Goal: Information Seeking & Learning: Learn about a topic

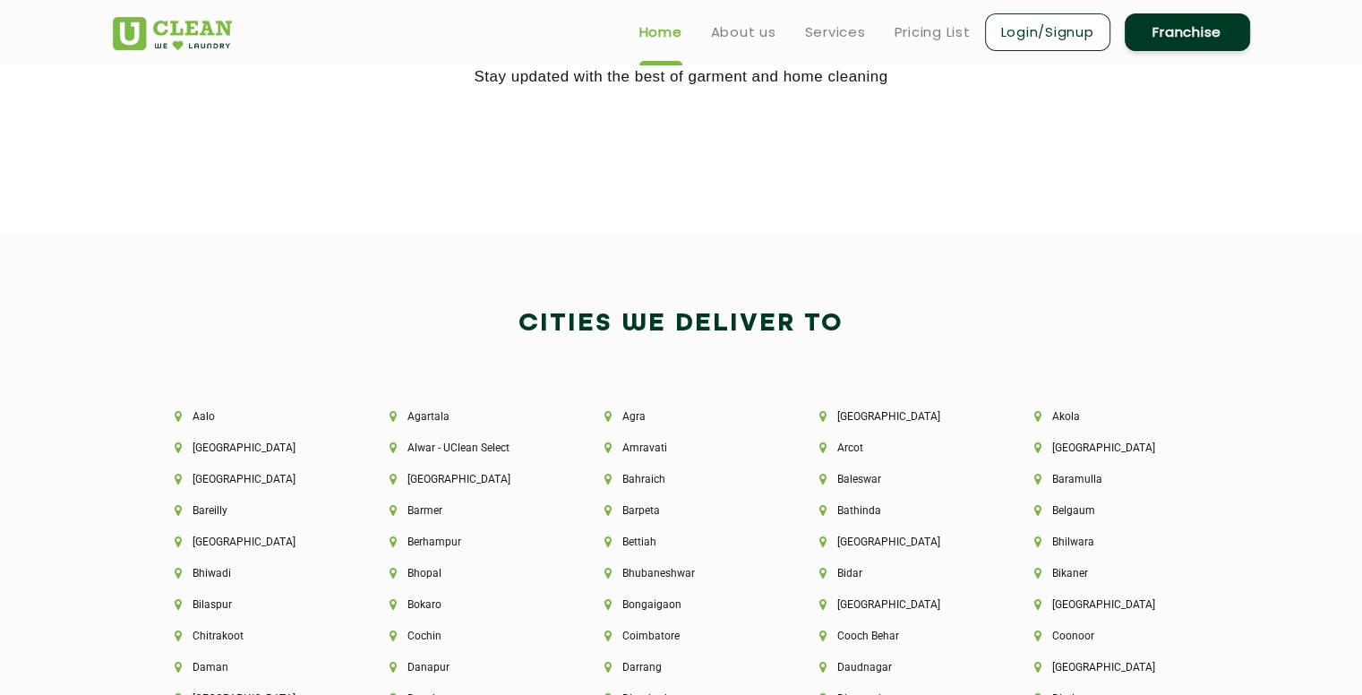
scroll to position [3605, 0]
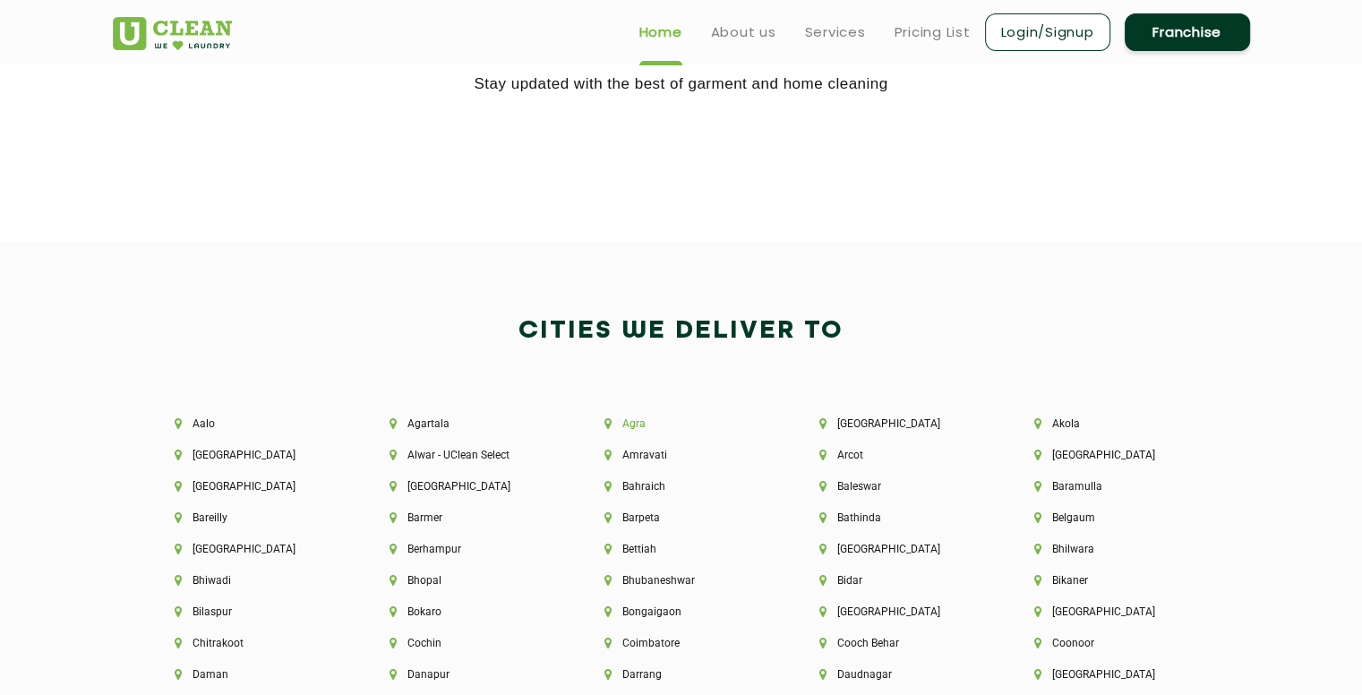
click at [625, 422] on li "Agra" at bounding box center [681, 423] width 154 height 13
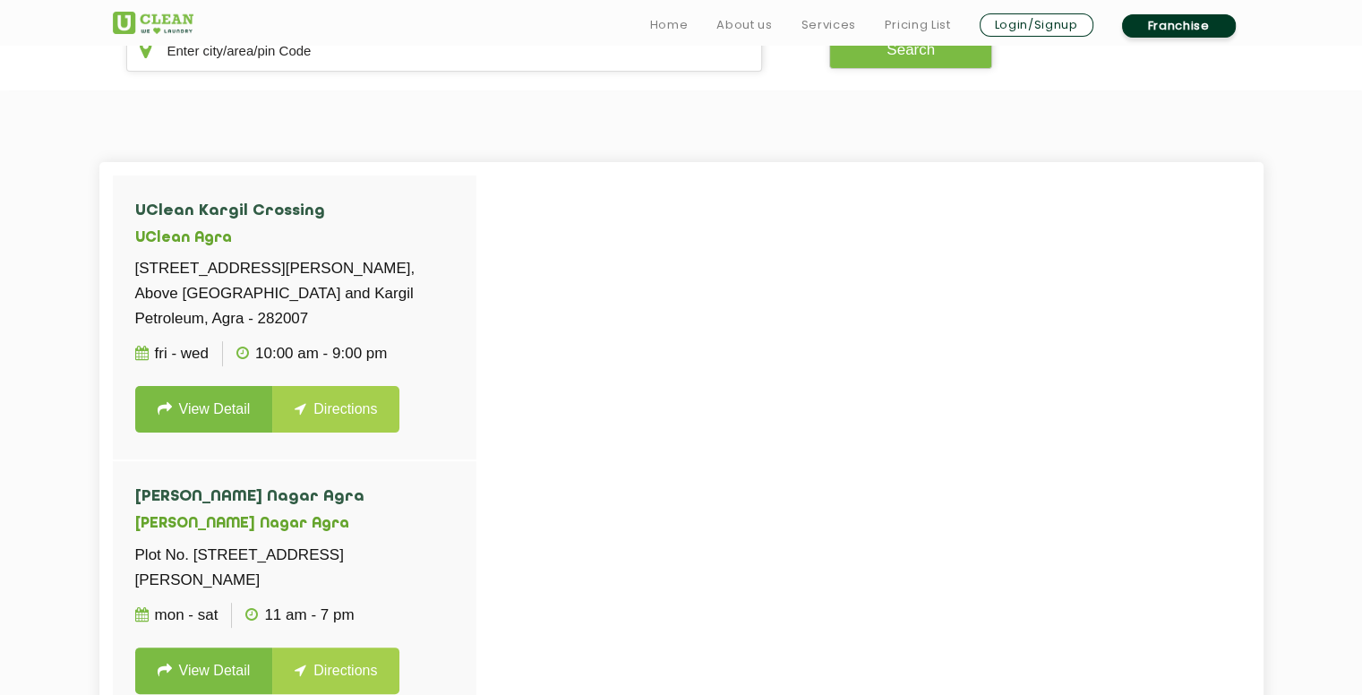
scroll to position [411, 0]
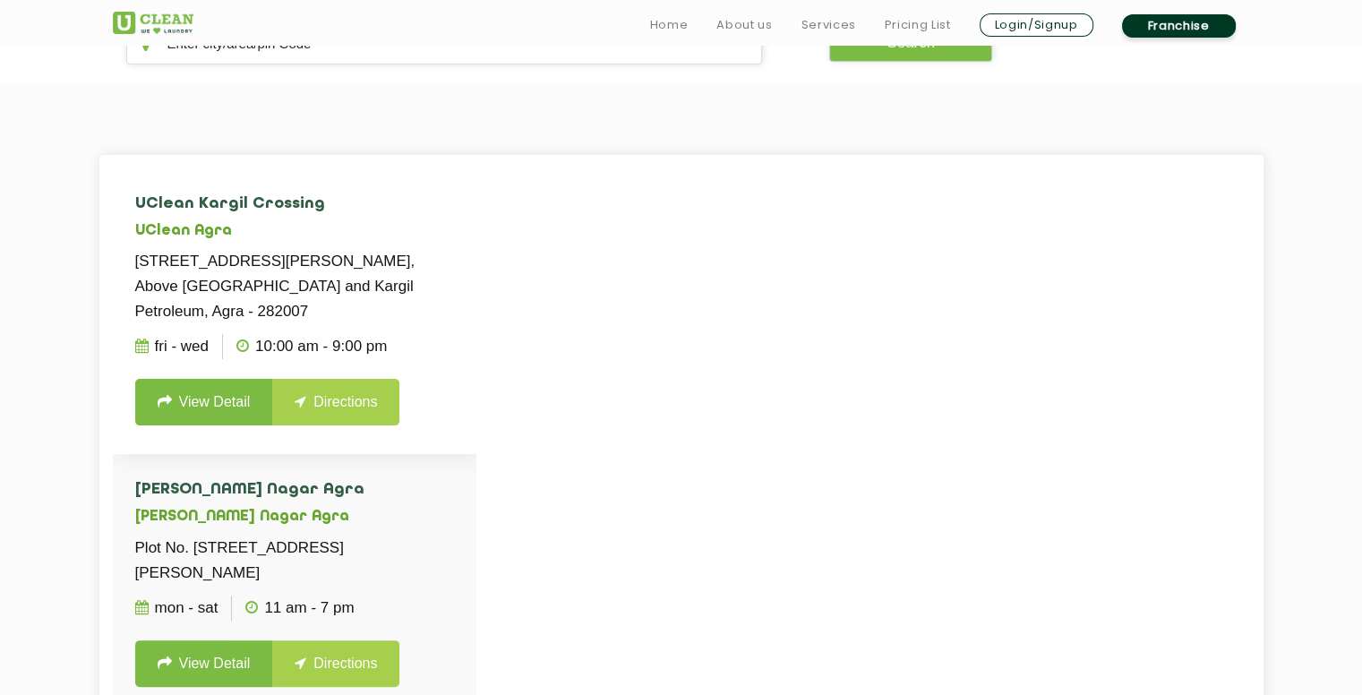
click at [228, 412] on link "View Detail" at bounding box center [204, 402] width 138 height 47
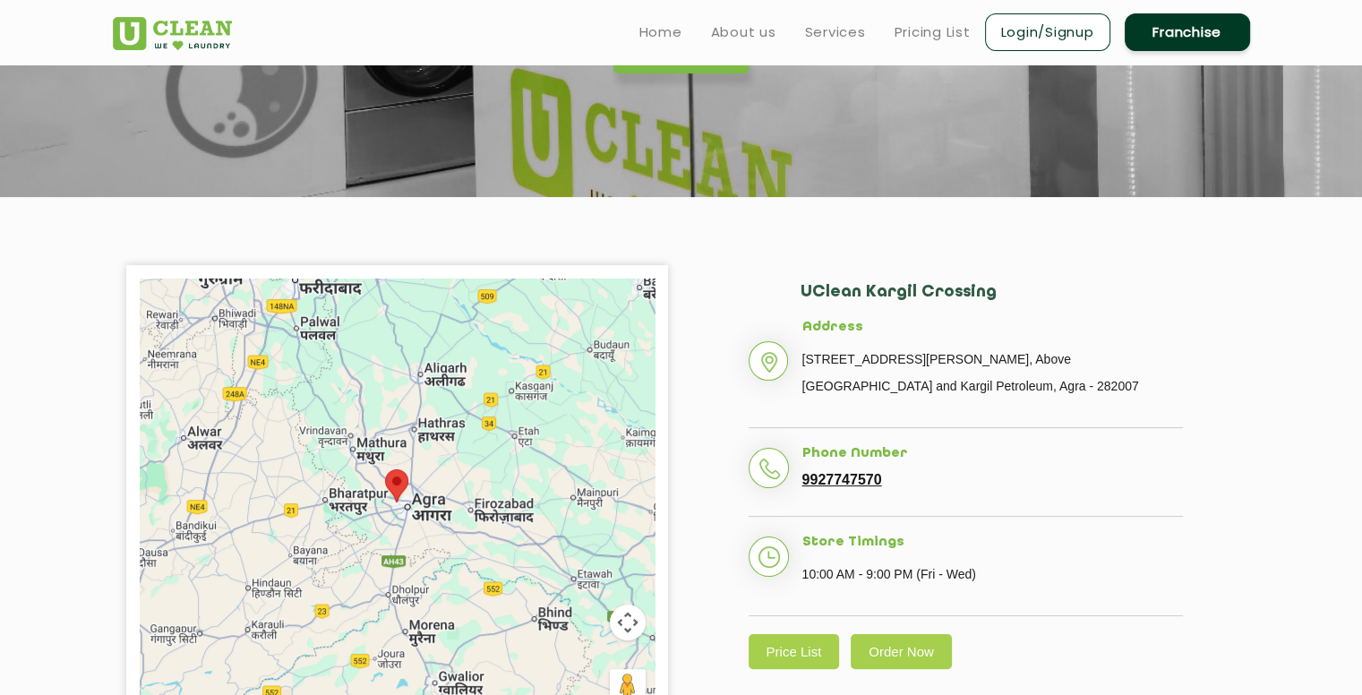
scroll to position [215, 0]
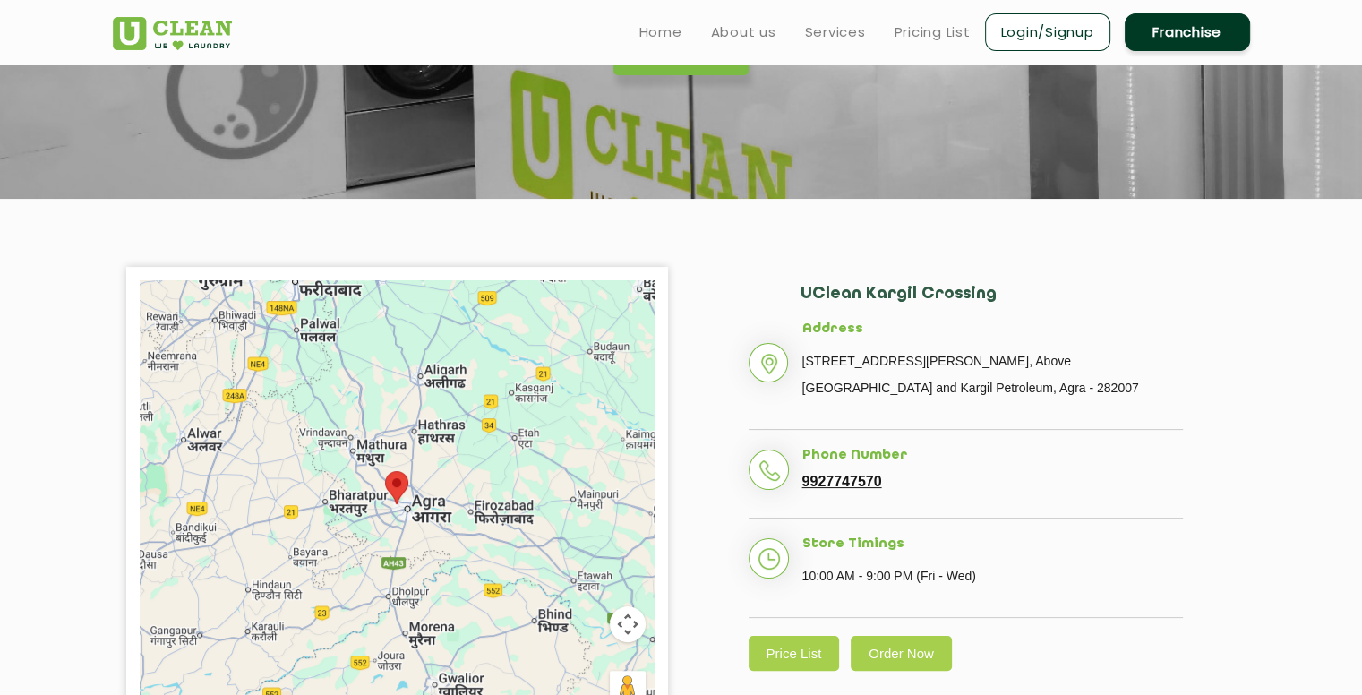
click at [802, 355] on li "Address [STREET_ADDRESS][PERSON_NAME] Bar and Kargil Petroleum, Agra - 282007" at bounding box center [965, 375] width 434 height 108
drag, startPoint x: 802, startPoint y: 355, endPoint x: 1086, endPoint y: 395, distance: 286.5
click at [1086, 395] on p "[STREET_ADDRESS][PERSON_NAME], Above [GEOGRAPHIC_DATA] and Kargil Petroleum, Ag…" at bounding box center [992, 374] width 381 height 54
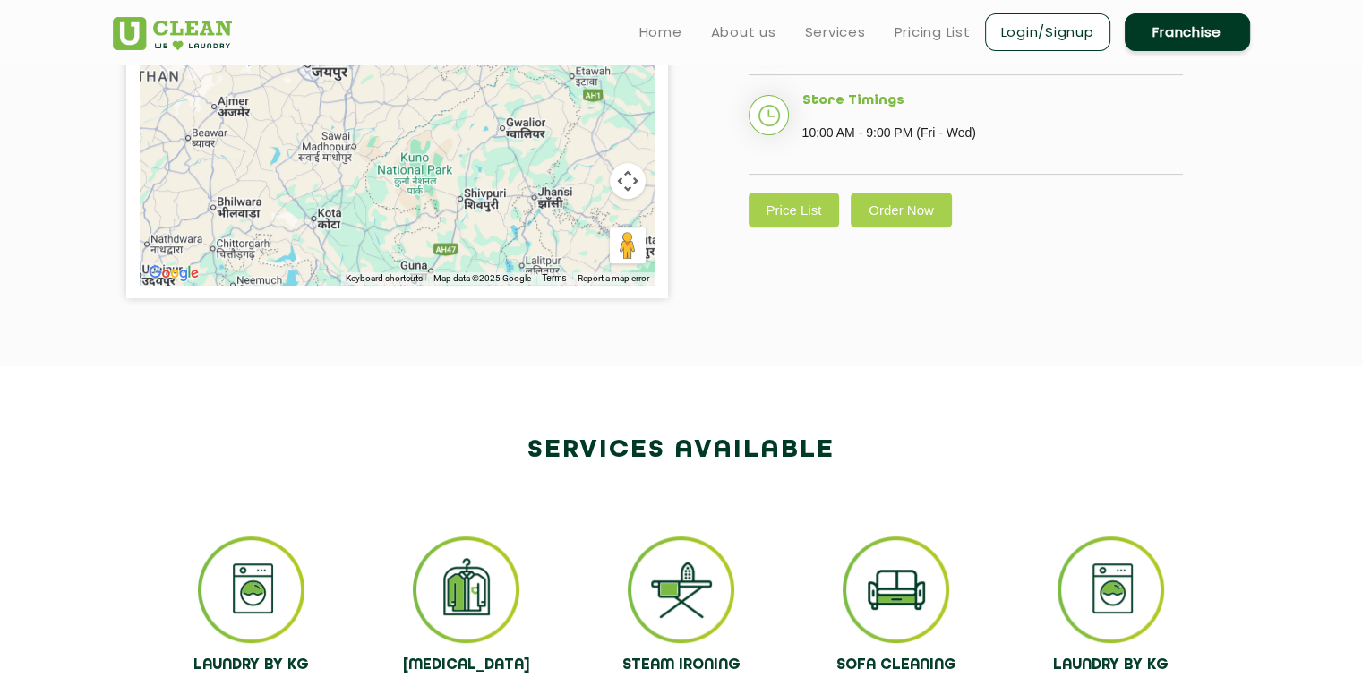
scroll to position [646, 0]
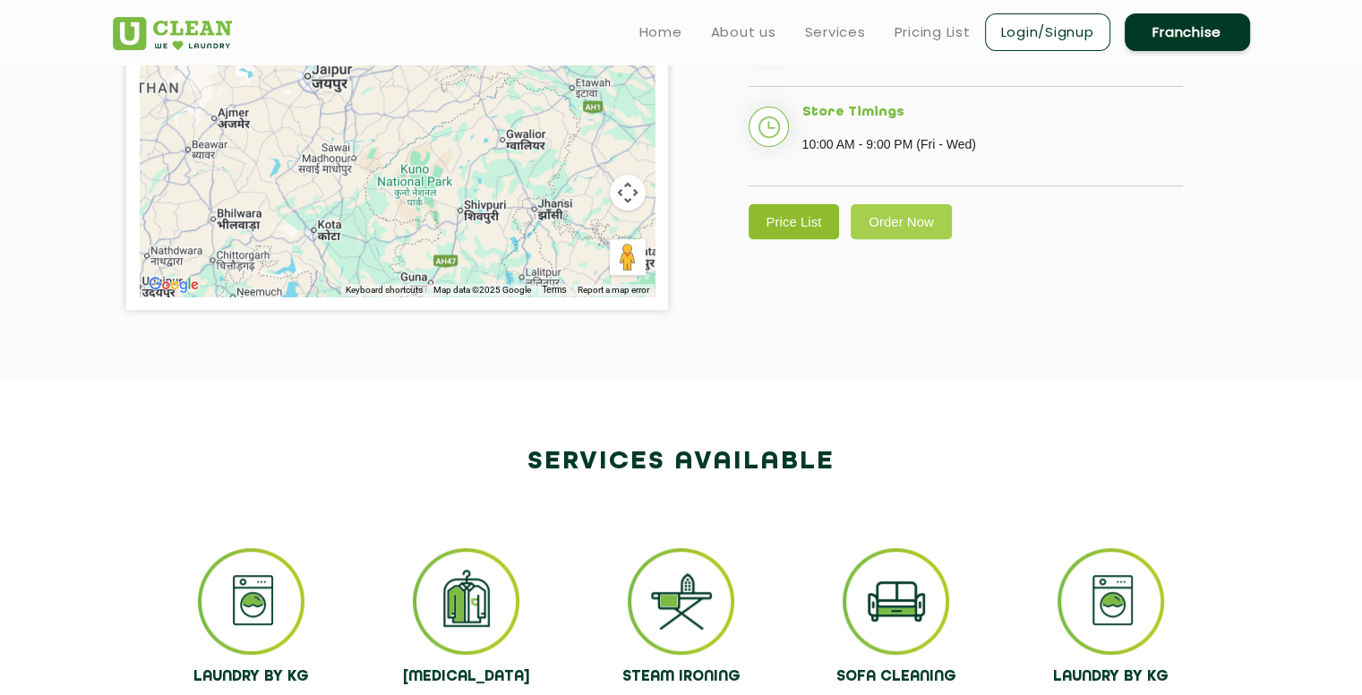
click at [784, 214] on link "Price List" at bounding box center [793, 221] width 91 height 35
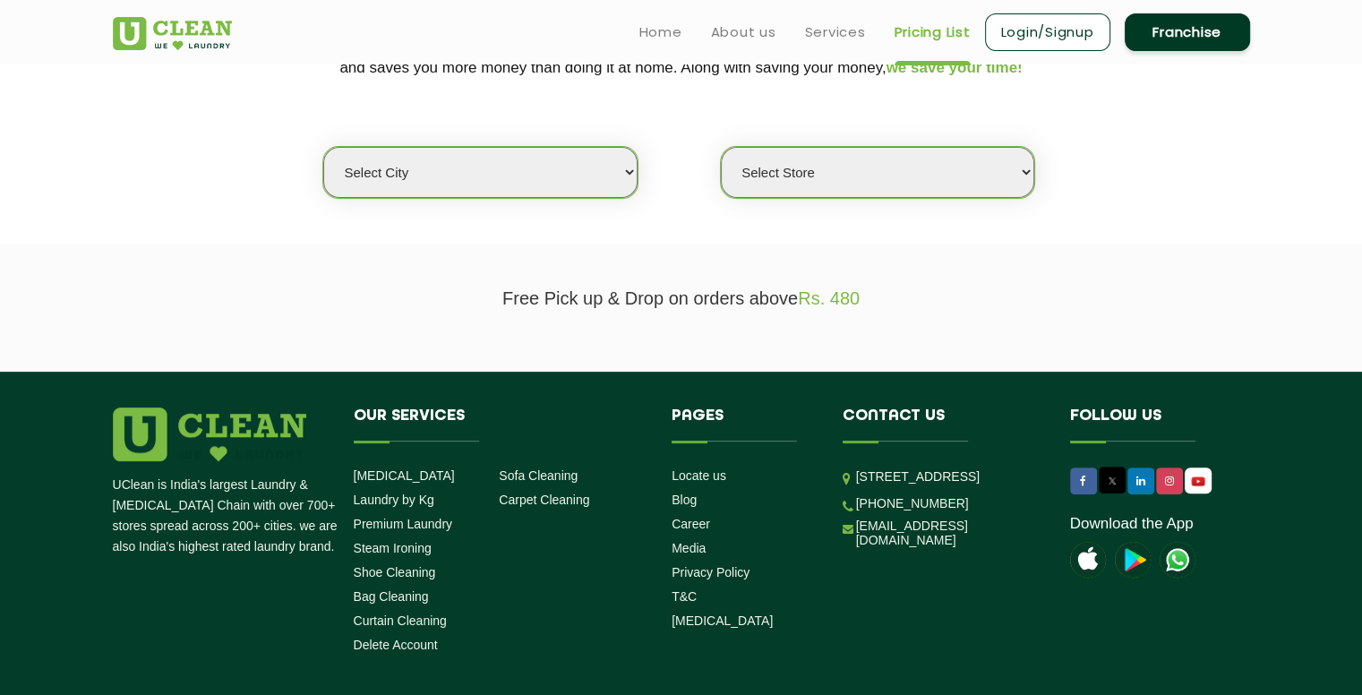
scroll to position [433, 0]
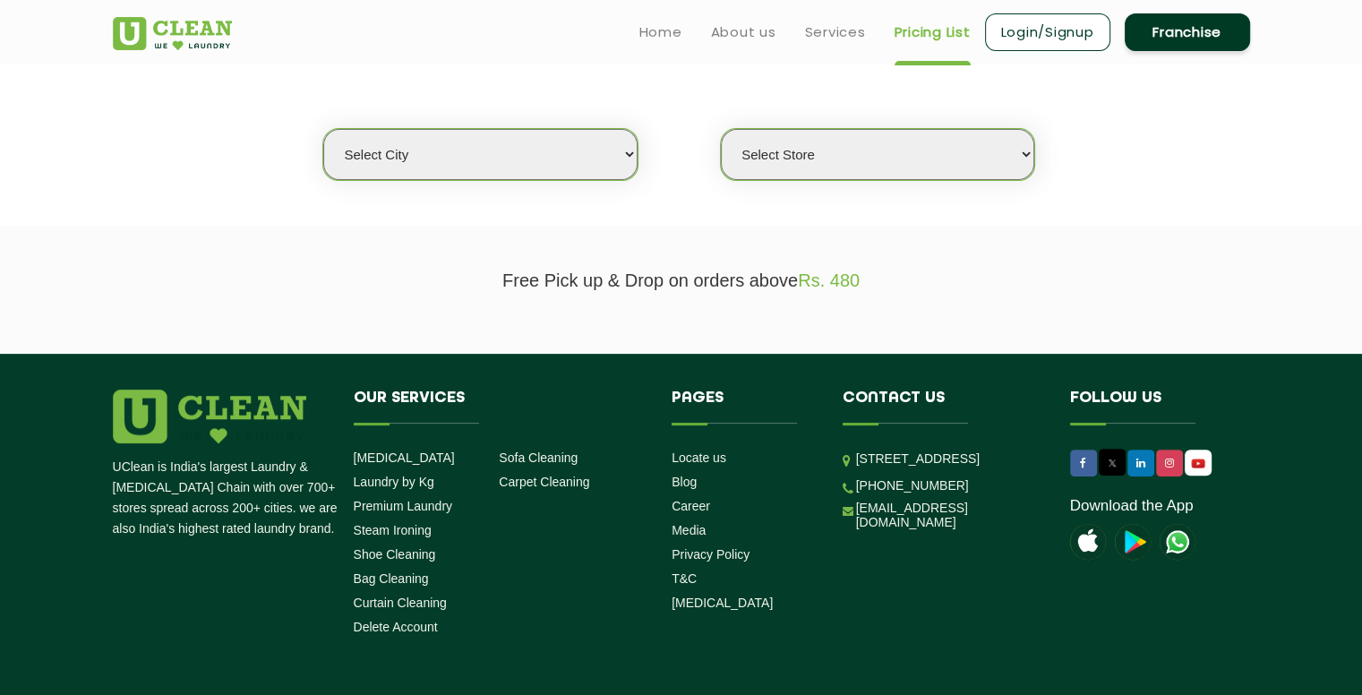
click at [612, 149] on select "Select city [GEOGRAPHIC_DATA] [GEOGRAPHIC_DATA] [GEOGRAPHIC_DATA] [GEOGRAPHIC_D…" at bounding box center [479, 154] width 313 height 51
click at [691, 210] on section "We make Laundry affordable by charging you per kilo and not per piece. Our mont…" at bounding box center [681, 102] width 1362 height 245
click at [629, 161] on select "Select city [GEOGRAPHIC_DATA] [GEOGRAPHIC_DATA] [GEOGRAPHIC_DATA] [GEOGRAPHIC_D…" at bounding box center [479, 154] width 313 height 51
click at [715, 242] on section "Free Pick up & Drop on orders above Rs. 480" at bounding box center [681, 290] width 1362 height 128
click at [625, 146] on select "Select city [GEOGRAPHIC_DATA] [GEOGRAPHIC_DATA] [GEOGRAPHIC_DATA] [GEOGRAPHIC_D…" at bounding box center [479, 154] width 313 height 51
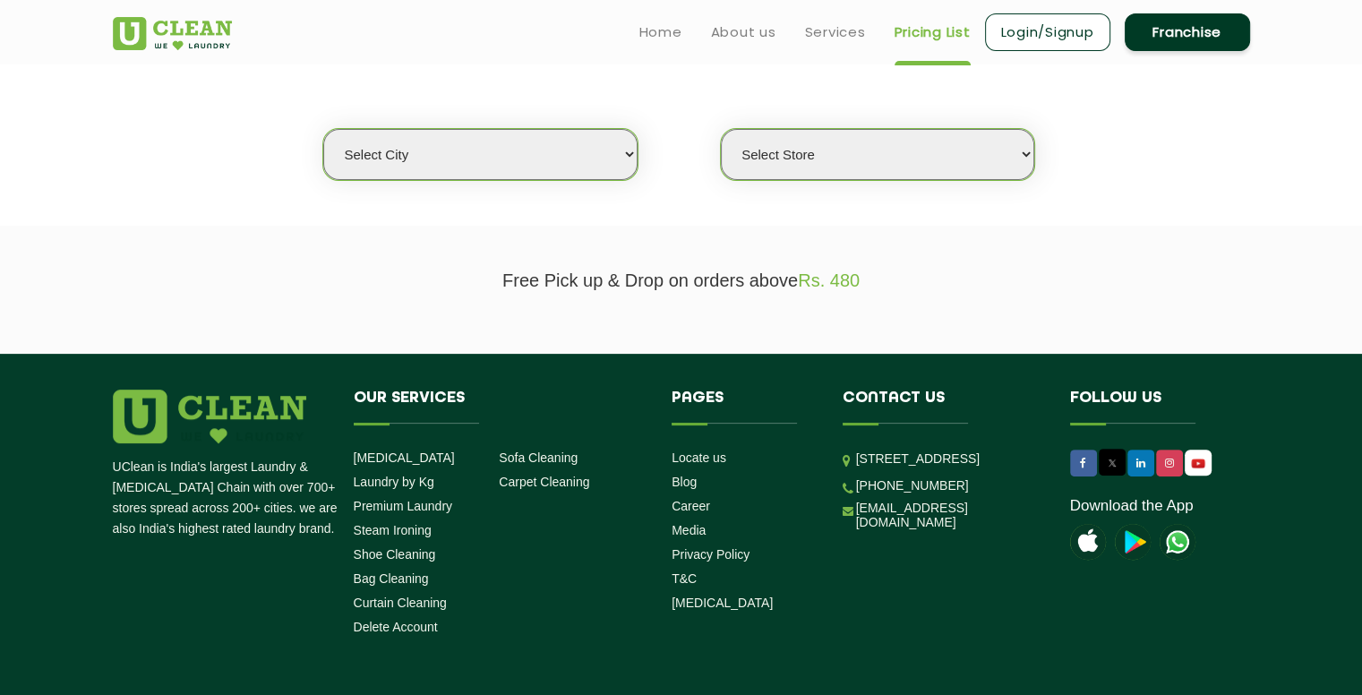
click at [767, 244] on section "Free Pick up & Drop on orders above Rs. 480" at bounding box center [681, 290] width 1362 height 128
click at [609, 162] on select "Select city [GEOGRAPHIC_DATA] [GEOGRAPHIC_DATA] [GEOGRAPHIC_DATA] [GEOGRAPHIC_D…" at bounding box center [479, 154] width 313 height 51
select select "192"
click at [323, 129] on select "Select city [GEOGRAPHIC_DATA] [GEOGRAPHIC_DATA] [GEOGRAPHIC_DATA] [GEOGRAPHIC_D…" at bounding box center [479, 154] width 313 height 51
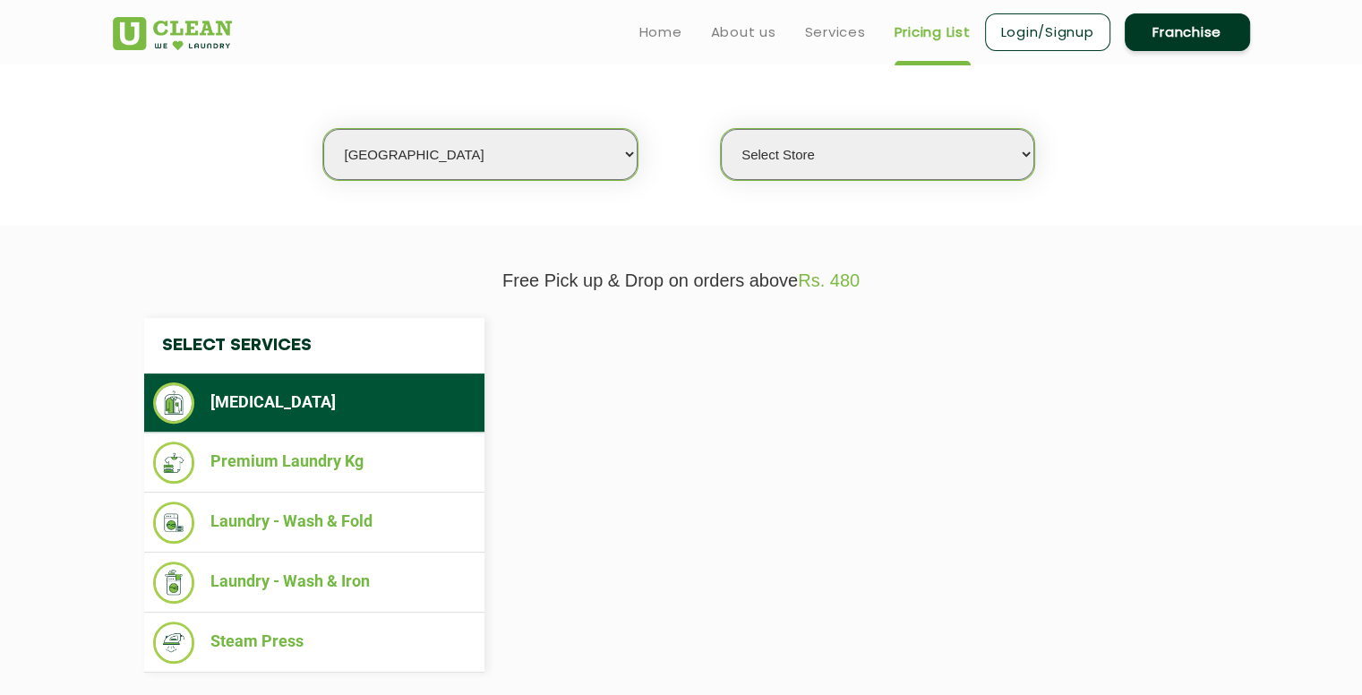
select select "0"
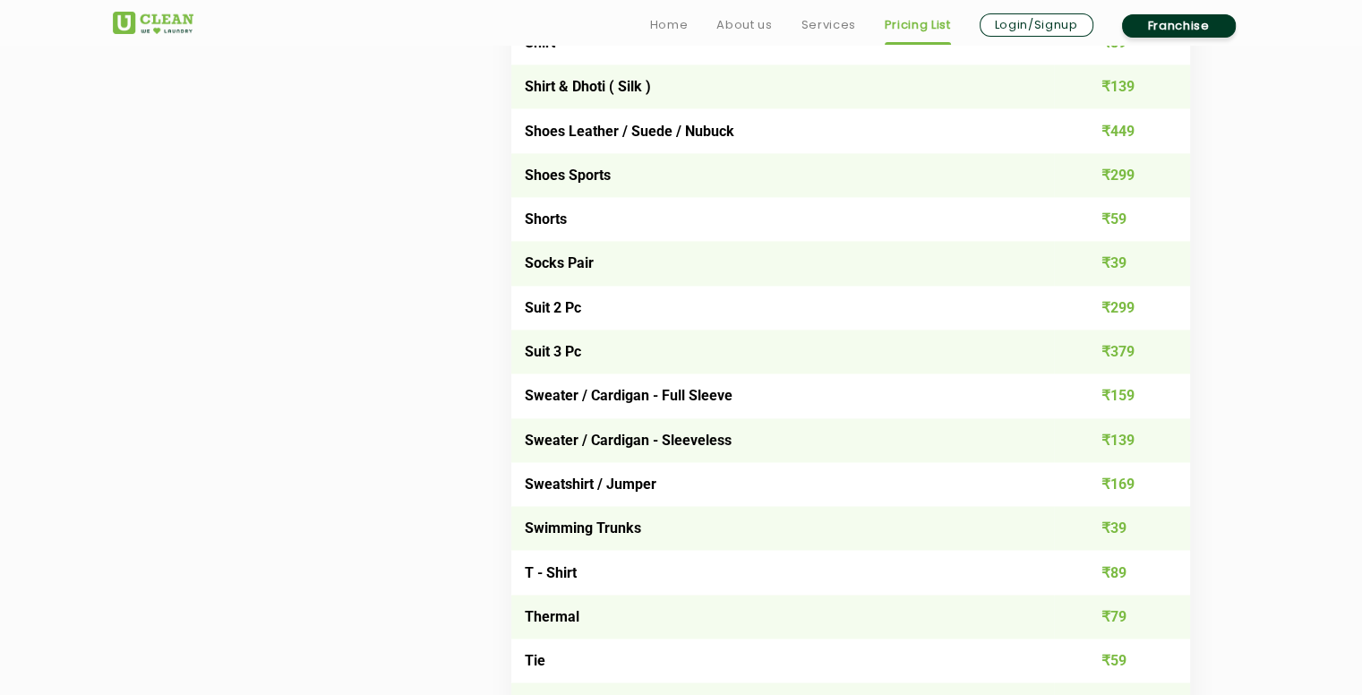
scroll to position [2707, 0]
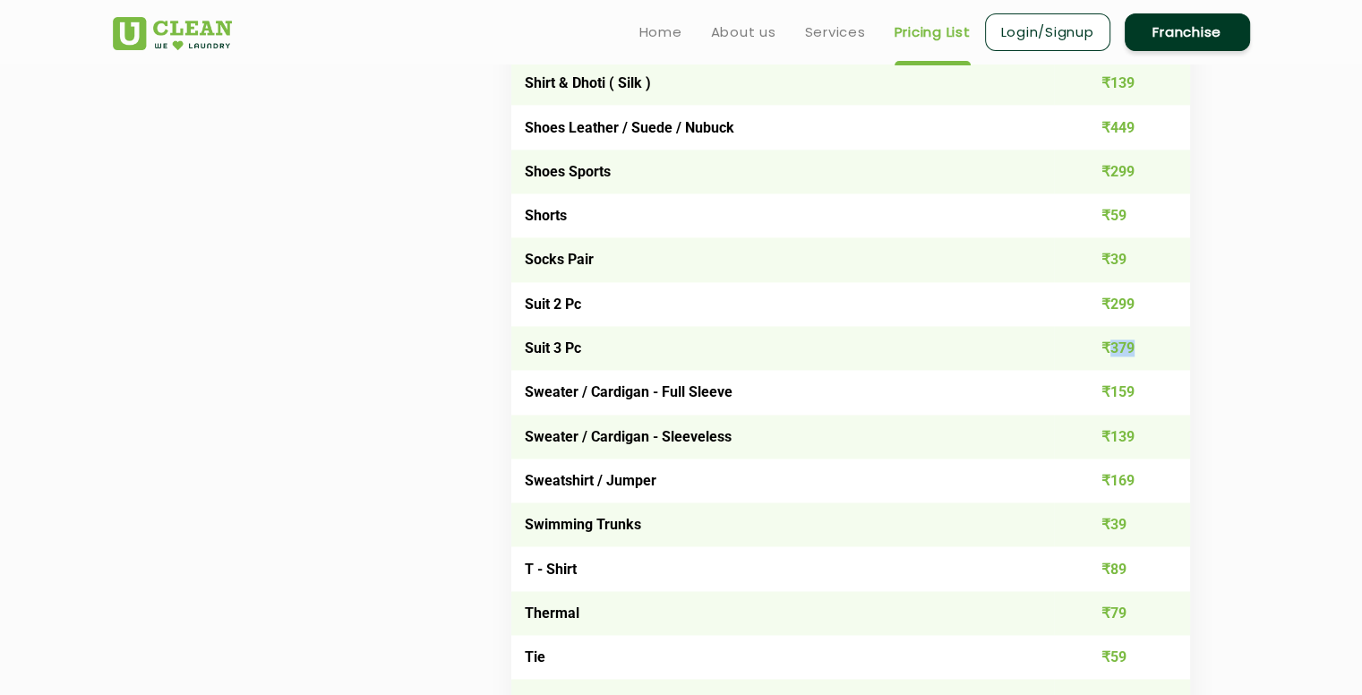
drag, startPoint x: 1107, startPoint y: 359, endPoint x: 1162, endPoint y: 358, distance: 55.5
click at [1162, 358] on td "₹379" at bounding box center [1122, 348] width 136 height 44
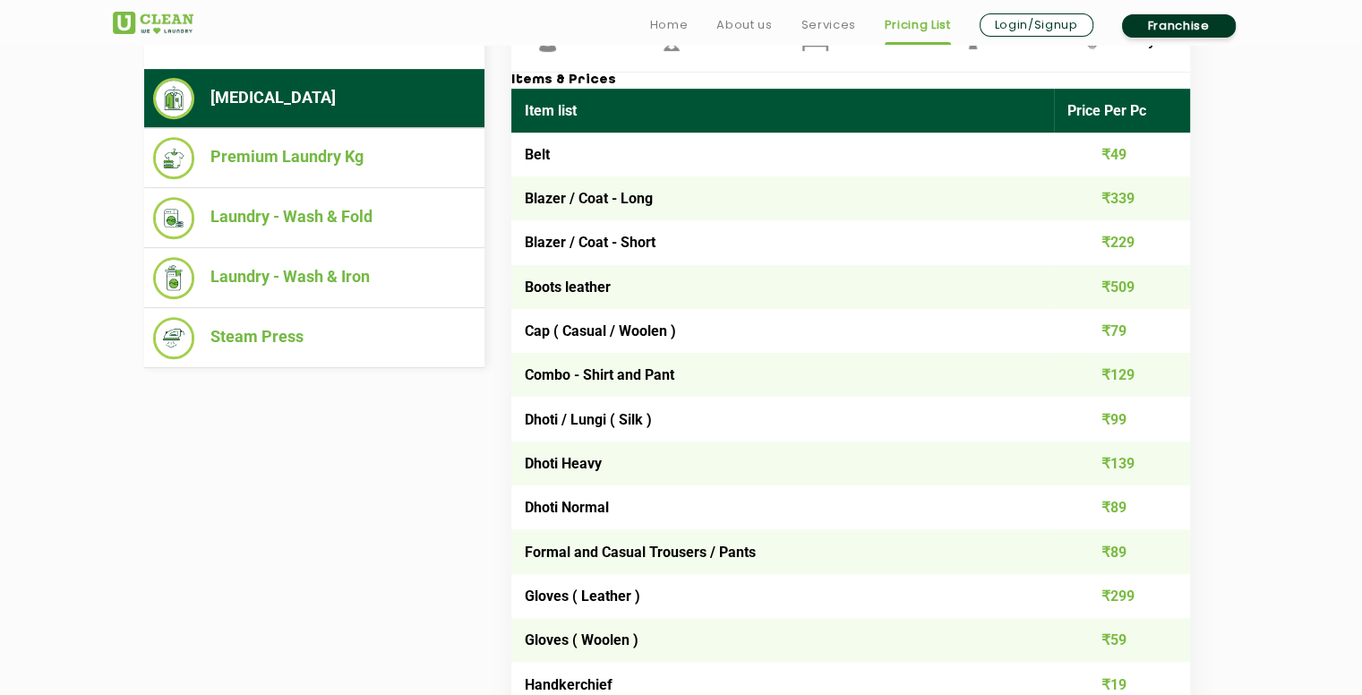
scroll to position [740, 0]
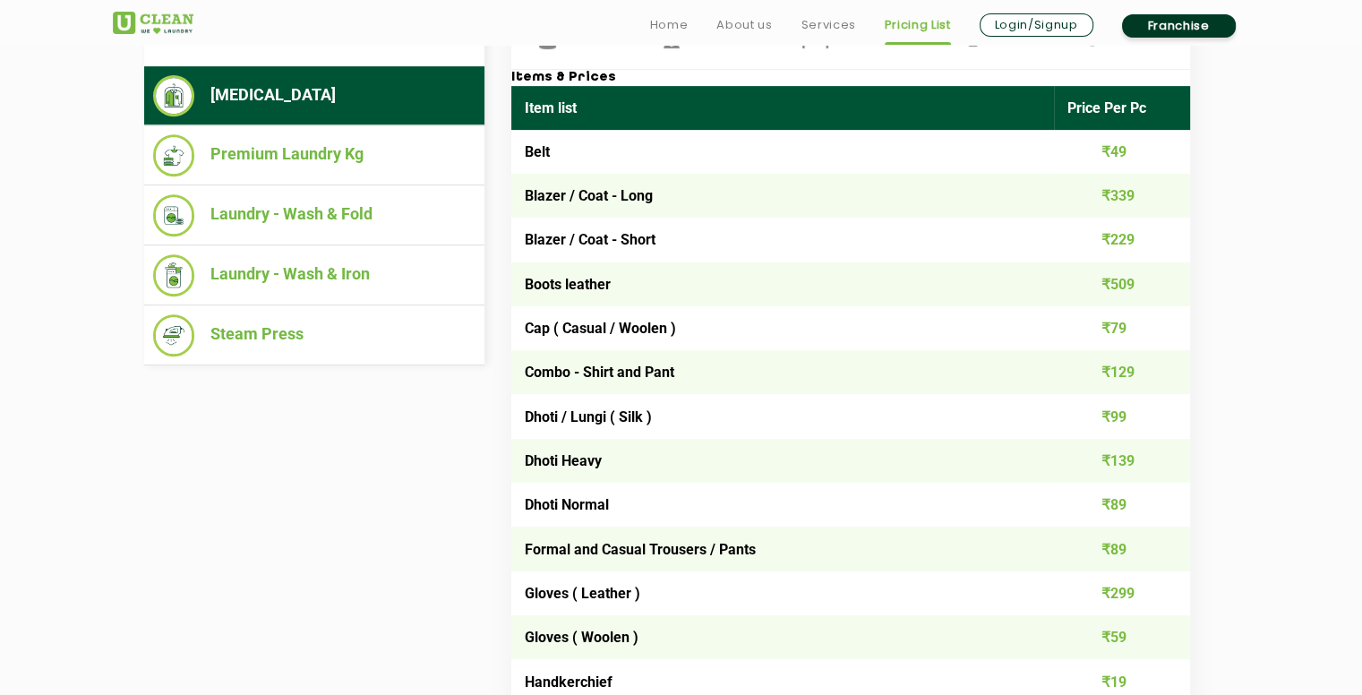
click at [1126, 150] on td "₹49" at bounding box center [1122, 152] width 136 height 44
drag, startPoint x: 1126, startPoint y: 150, endPoint x: 1307, endPoint y: 282, distance: 224.2
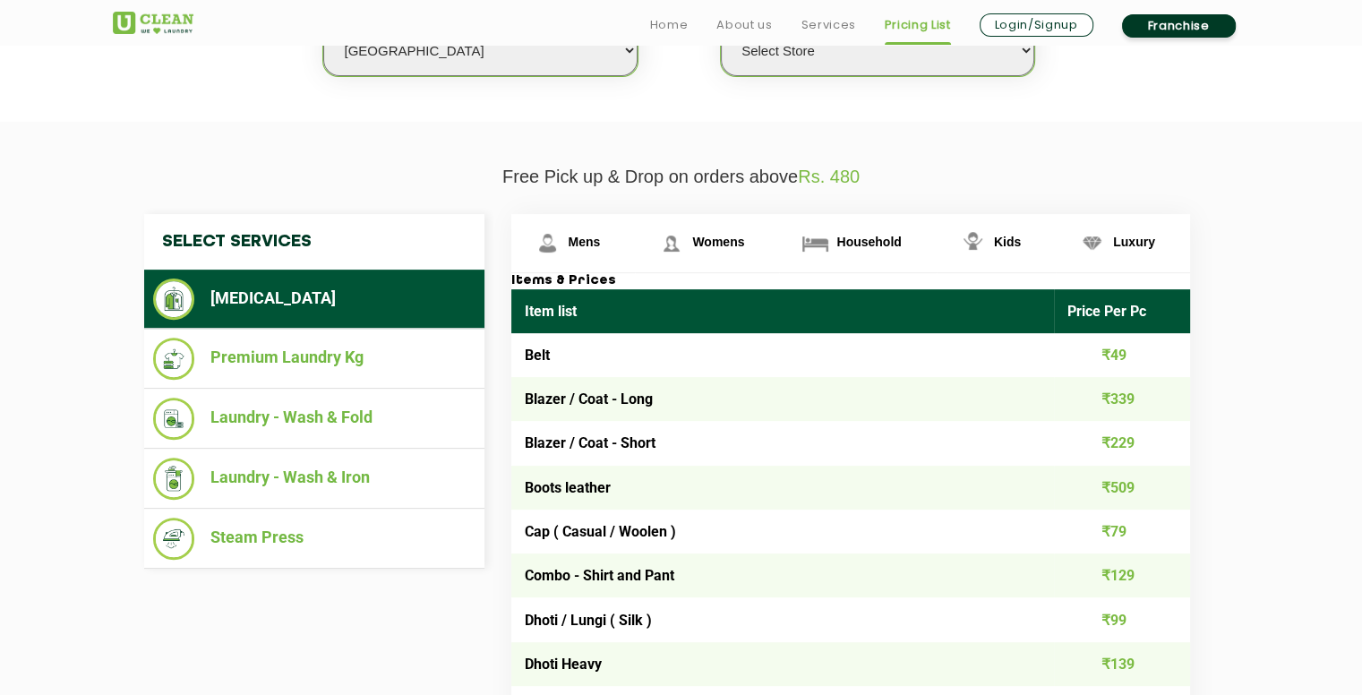
scroll to position [540, 0]
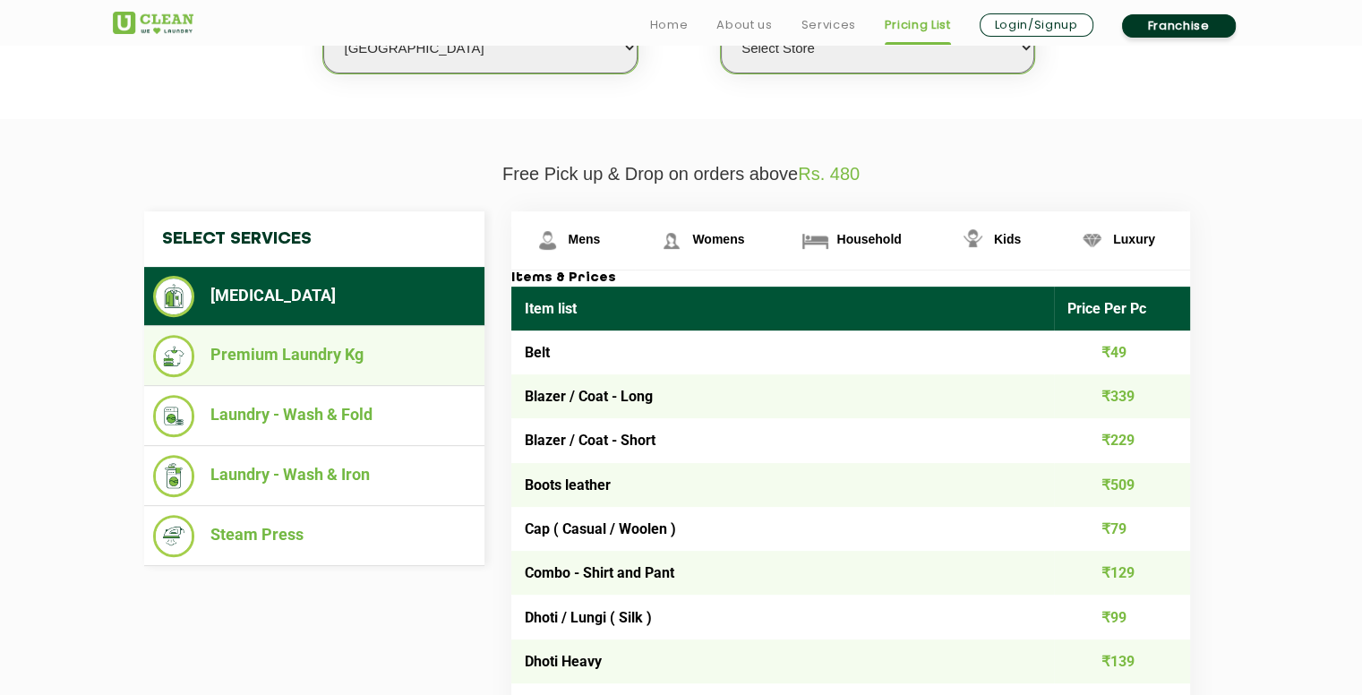
click at [369, 364] on li "Premium Laundry Kg" at bounding box center [314, 356] width 322 height 42
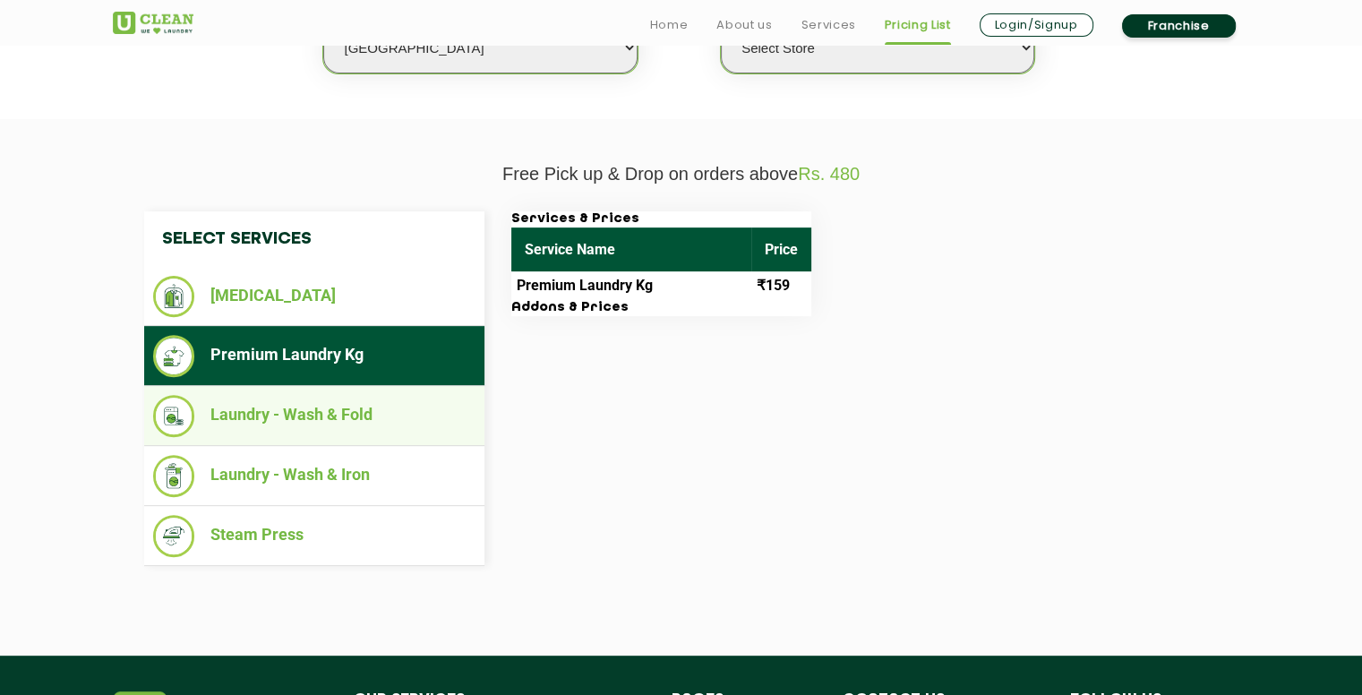
click at [342, 413] on li "Laundry - Wash & Fold" at bounding box center [314, 416] width 322 height 42
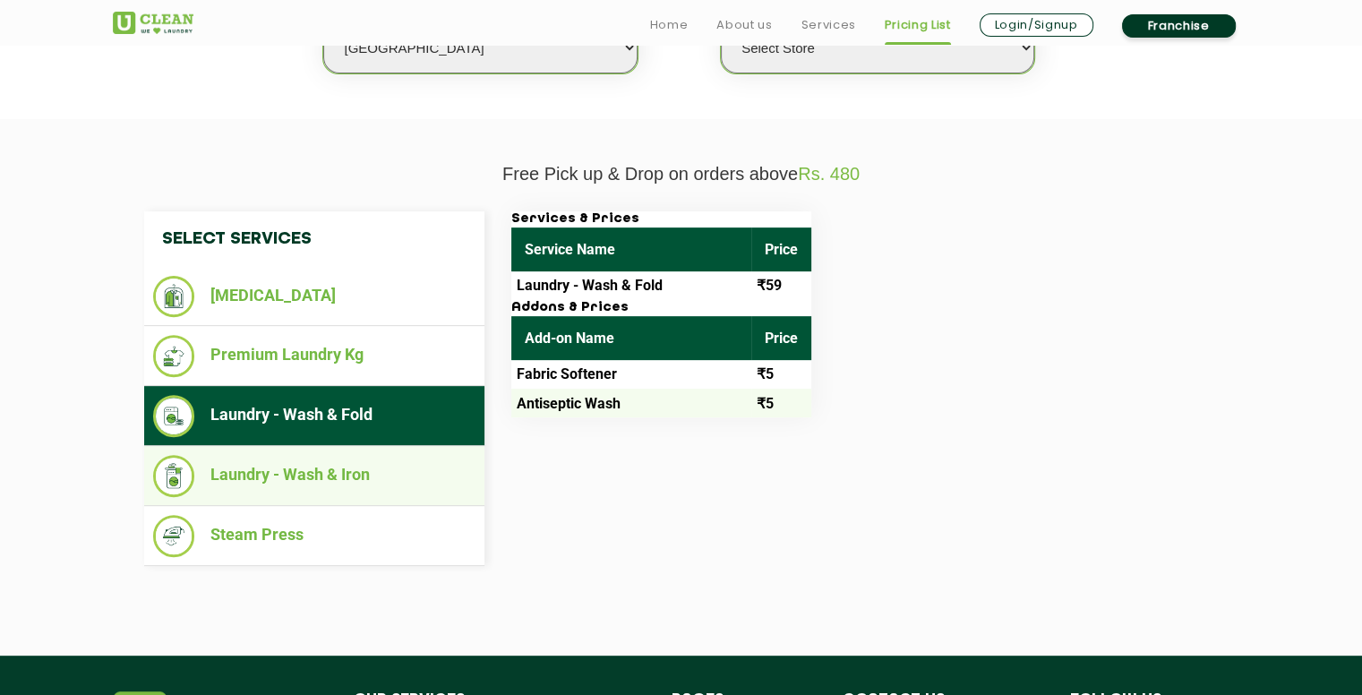
click at [340, 460] on li "Laundry - Wash & Iron" at bounding box center [314, 476] width 322 height 42
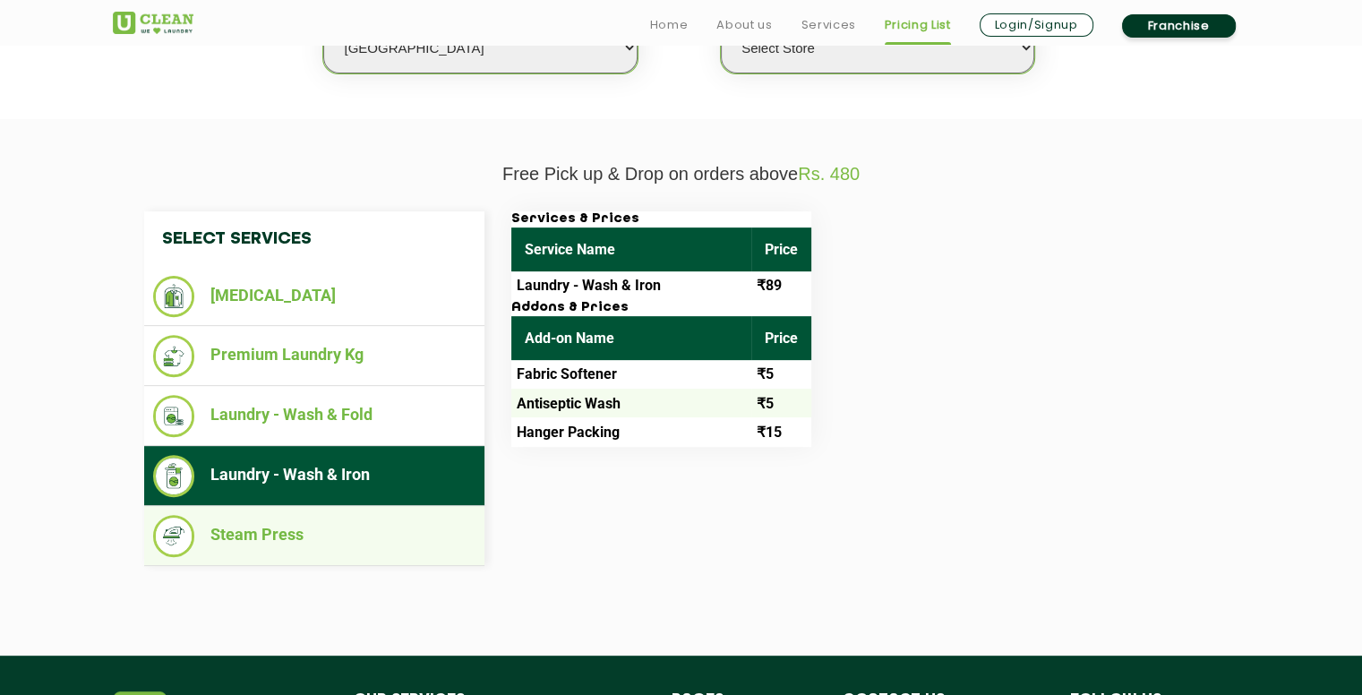
click at [352, 550] on li "Steam Press" at bounding box center [314, 536] width 322 height 42
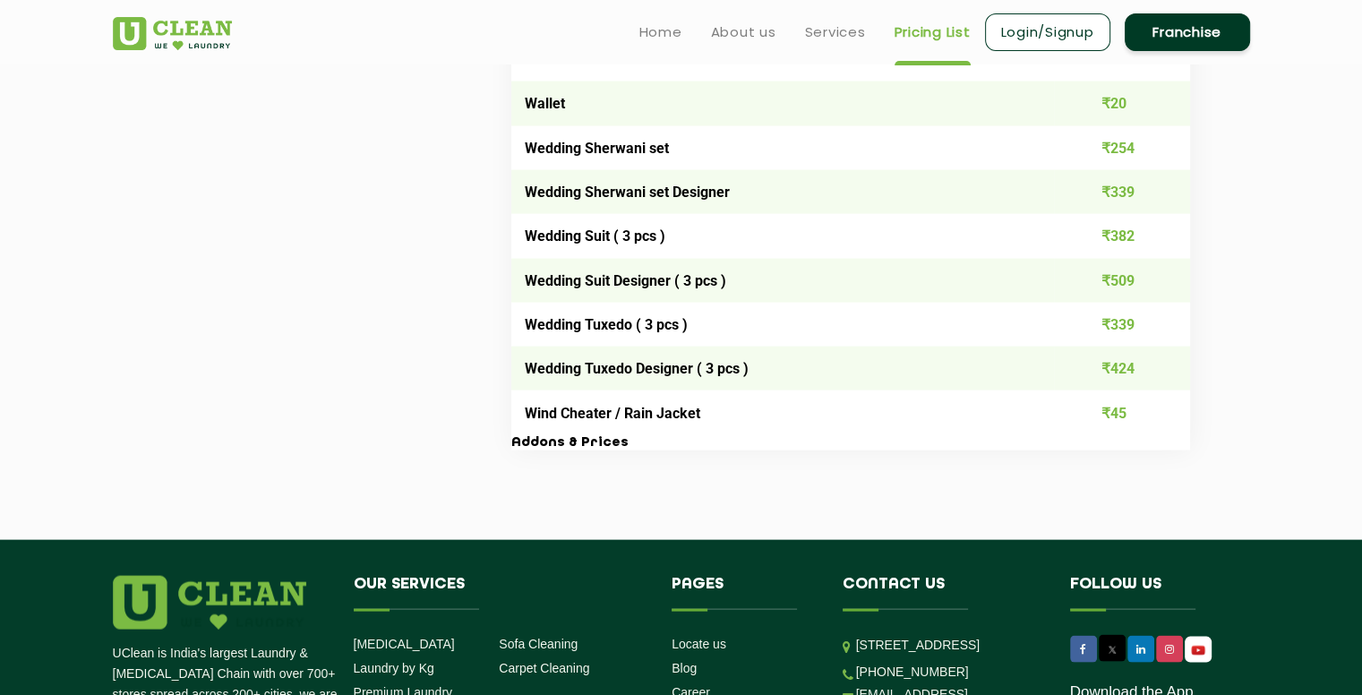
scroll to position [3569, 0]
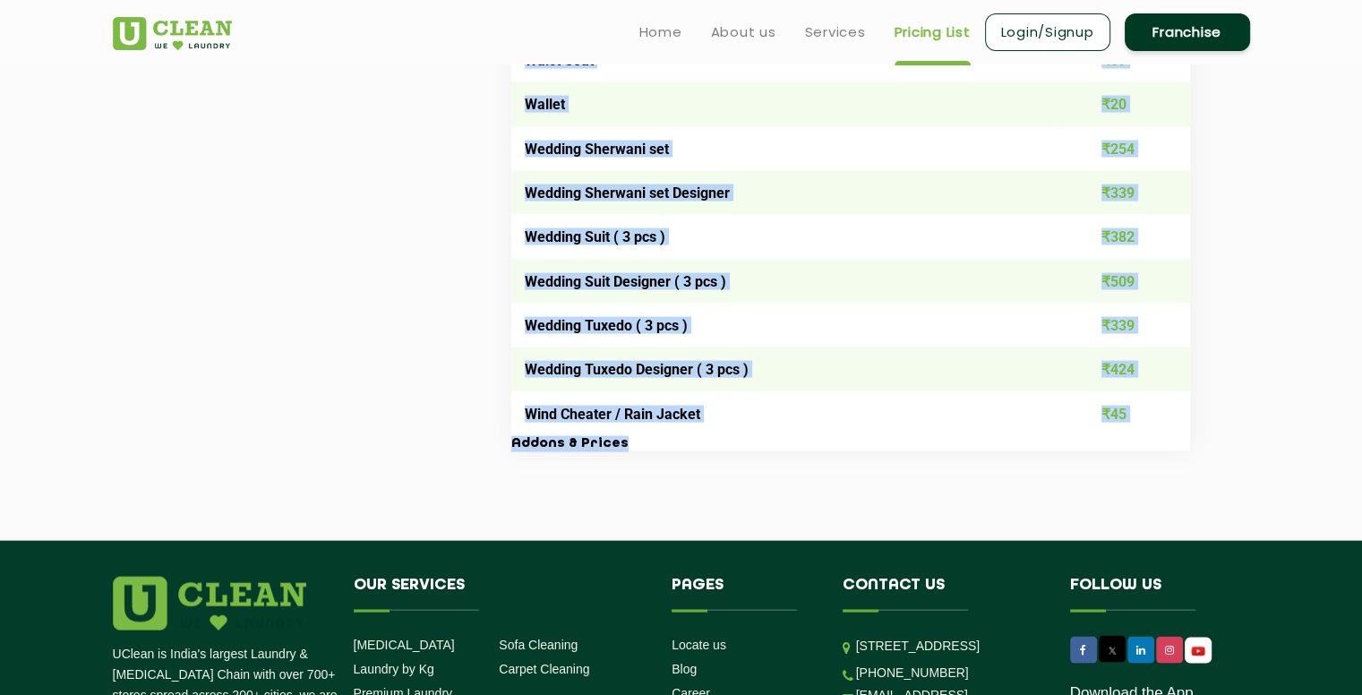
drag, startPoint x: 654, startPoint y: 502, endPoint x: 655, endPoint y: 441, distance: 60.9
